Goal: Information Seeking & Learning: Understand process/instructions

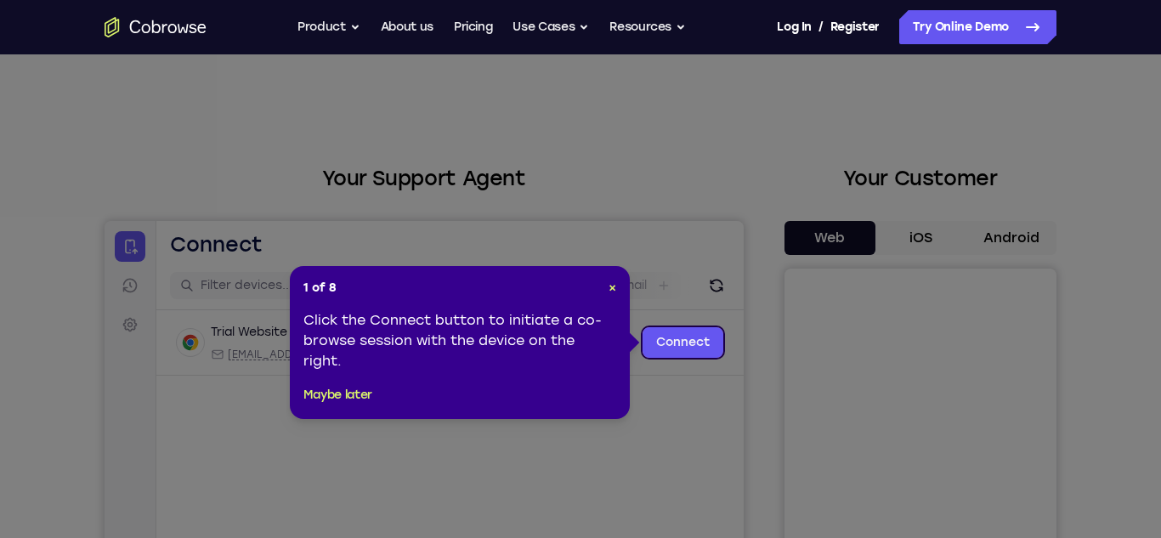
click at [1007, 235] on icon at bounding box center [580, 269] width 1161 height 538
click at [610, 282] on span "×" at bounding box center [613, 288] width 8 height 14
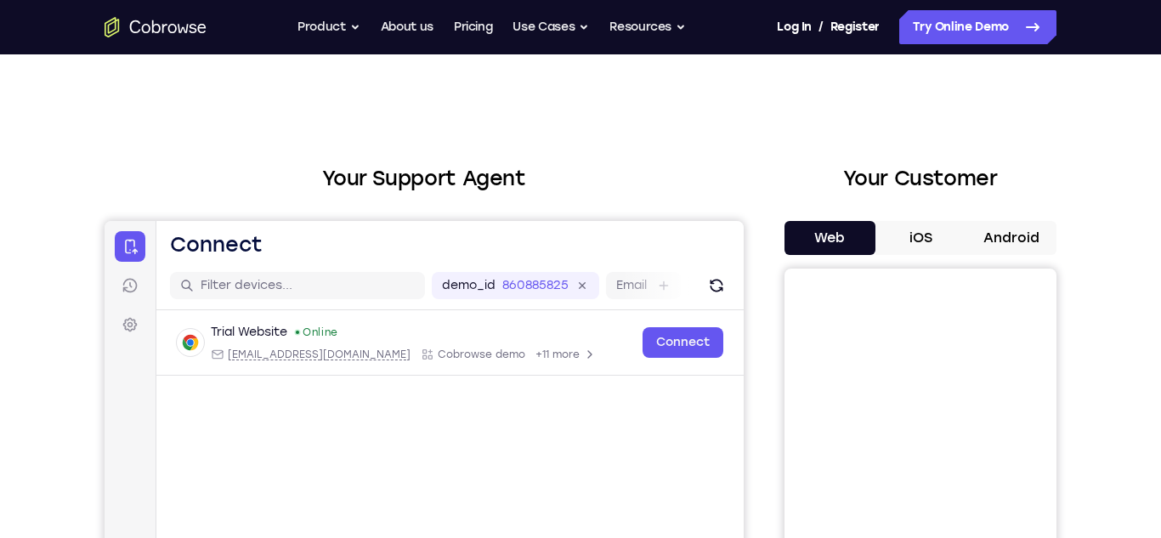
click at [1010, 243] on button "Android" at bounding box center [1011, 238] width 91 height 34
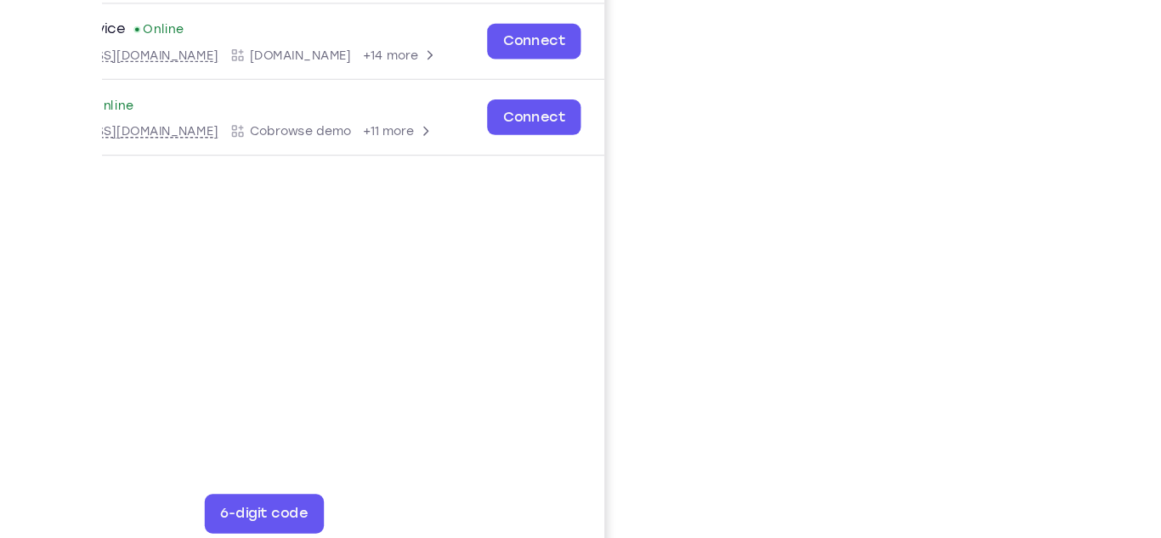
scroll to position [173, 0]
